Goal: Information Seeking & Learning: Learn about a topic

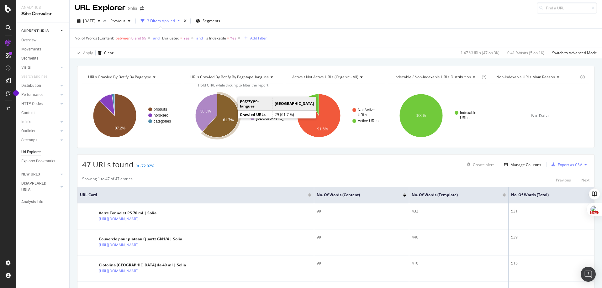
scroll to position [3, 0]
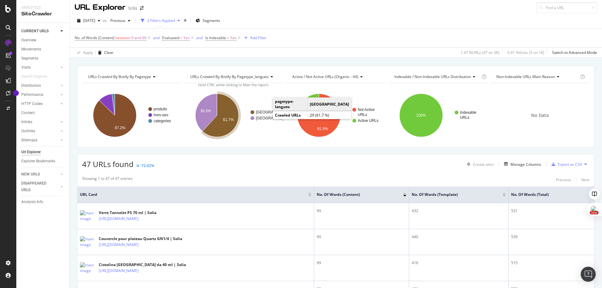
click at [260, 113] on text "[GEOGRAPHIC_DATA]" at bounding box center [275, 112] width 39 height 4
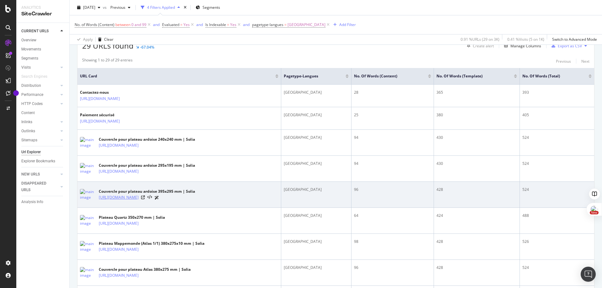
scroll to position [122, 0]
click at [145, 199] on icon at bounding box center [143, 197] width 4 height 4
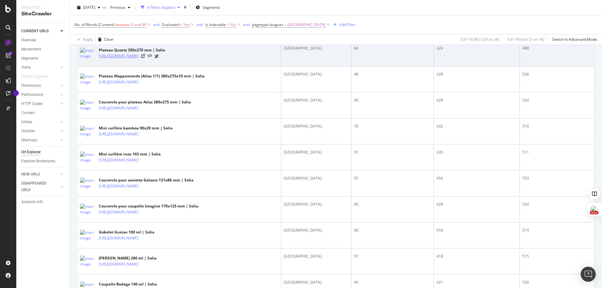
scroll to position [289, 0]
click at [145, 58] on icon at bounding box center [143, 56] width 4 height 4
